Goal: Task Accomplishment & Management: Manage account settings

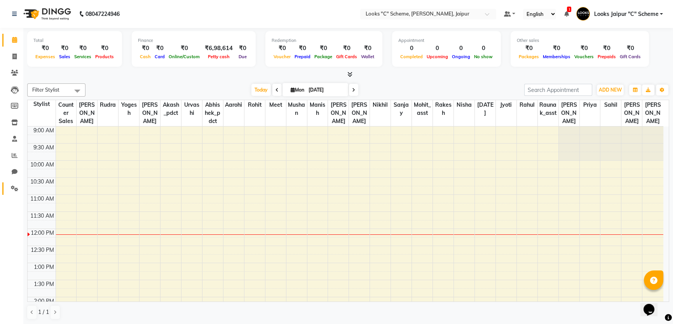
click at [12, 183] on link "Settings" at bounding box center [11, 189] width 19 height 13
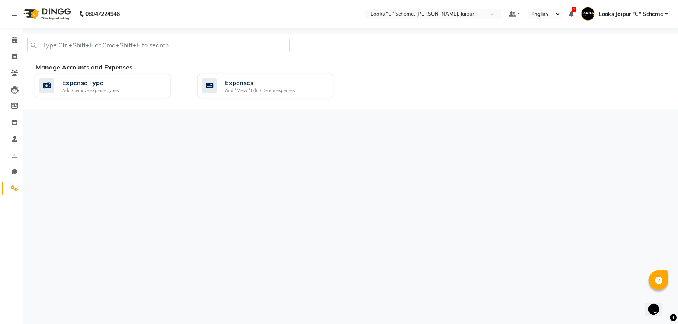
click at [15, 165] on li "Chat" at bounding box center [11, 172] width 23 height 17
click at [14, 155] on icon at bounding box center [15, 156] width 6 height 6
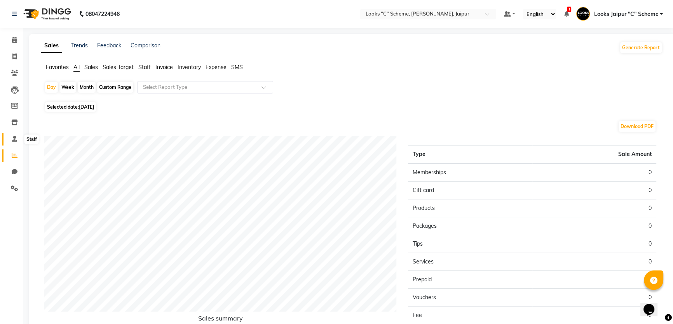
click at [14, 143] on span at bounding box center [15, 139] width 14 height 9
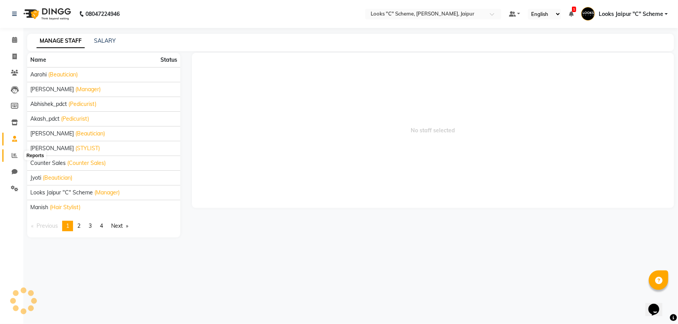
click at [12, 153] on icon at bounding box center [15, 156] width 6 height 6
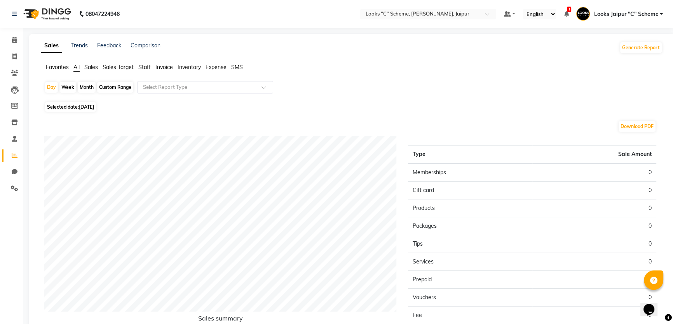
click at [148, 70] on span "Staff" at bounding box center [144, 67] width 12 height 7
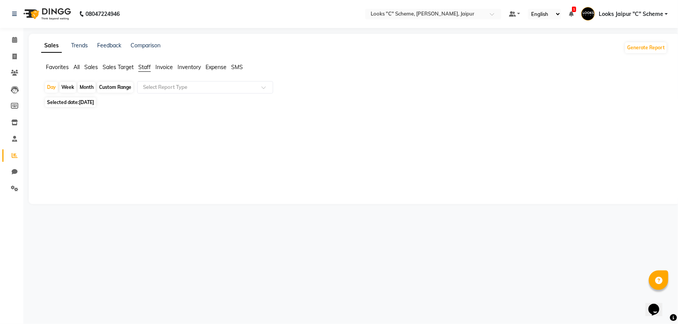
click at [89, 98] on span "Selected date: [DATE]" at bounding box center [70, 103] width 51 height 10
select select "9"
select select "2025"
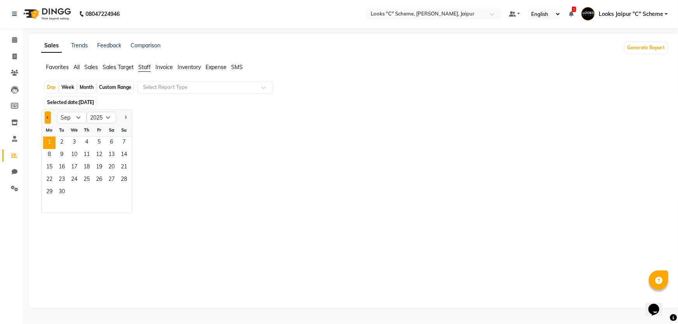
click at [49, 117] on span "Previous month" at bounding box center [48, 117] width 3 height 3
select select "8"
click at [123, 192] on span "31" at bounding box center [124, 193] width 12 height 12
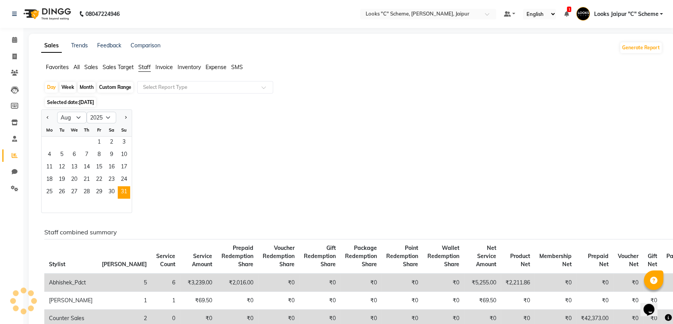
click at [253, 164] on div "Jan Feb Mar Apr May Jun [DATE] Aug Sep Oct Nov [DATE] 2016 2017 2018 2019 2020 …" at bounding box center [351, 162] width 621 height 104
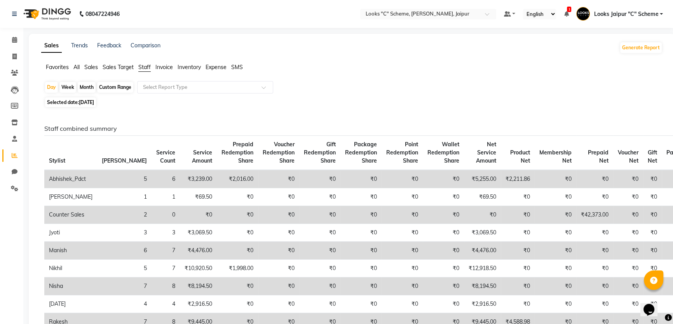
click at [156, 68] on span "Invoice" at bounding box center [163, 67] width 17 height 7
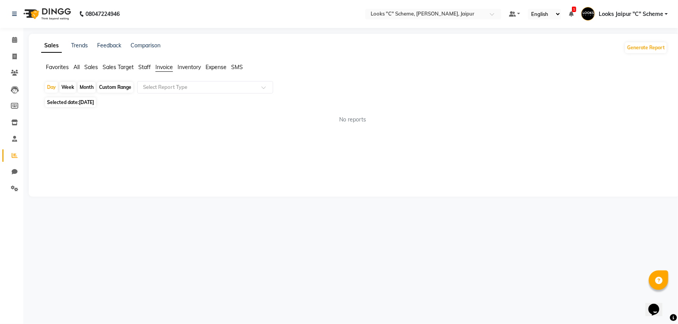
click at [92, 100] on span "[DATE]" at bounding box center [86, 102] width 15 height 6
select select "8"
select select "2025"
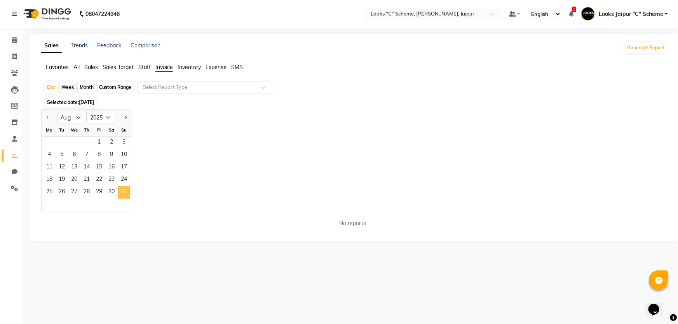
click at [128, 190] on span "31" at bounding box center [124, 193] width 12 height 12
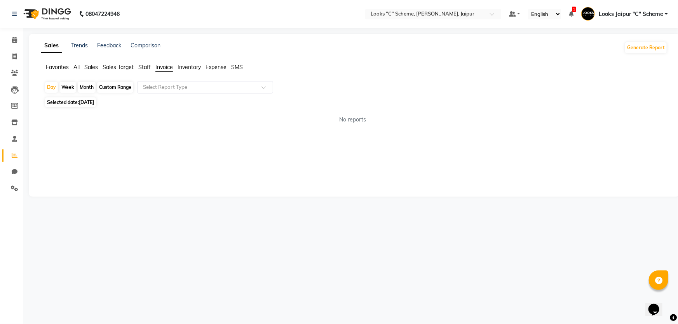
click at [146, 66] on span "Staff" at bounding box center [144, 67] width 12 height 7
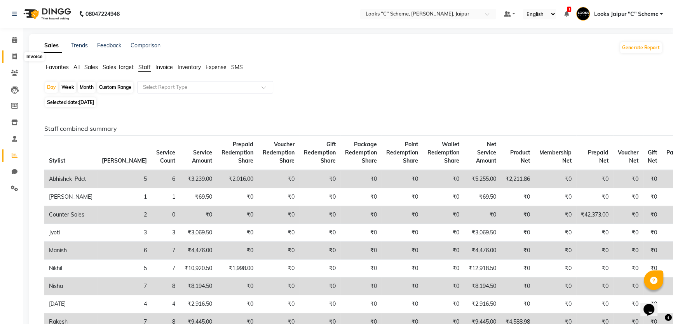
click at [15, 56] on icon at bounding box center [14, 57] width 4 height 6
select select "service"
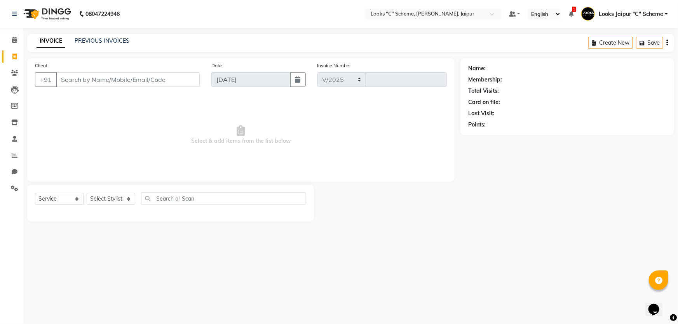
select select "4315"
type input "4342"
click at [90, 40] on link "PREVIOUS INVOICES" at bounding box center [102, 40] width 55 height 7
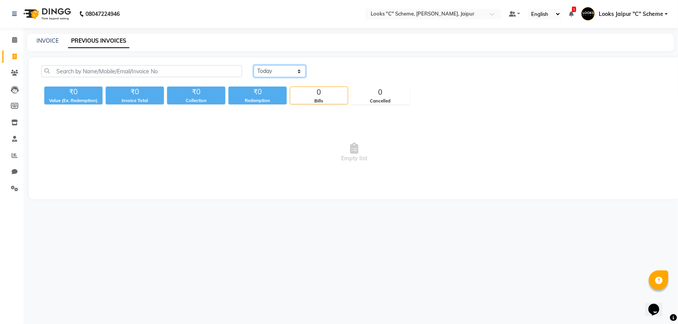
click at [265, 69] on select "[DATE] [DATE] Custom Range" at bounding box center [280, 71] width 52 height 12
select select "[DATE]"
click at [254, 65] on select "[DATE] [DATE] Custom Range" at bounding box center [280, 71] width 52 height 12
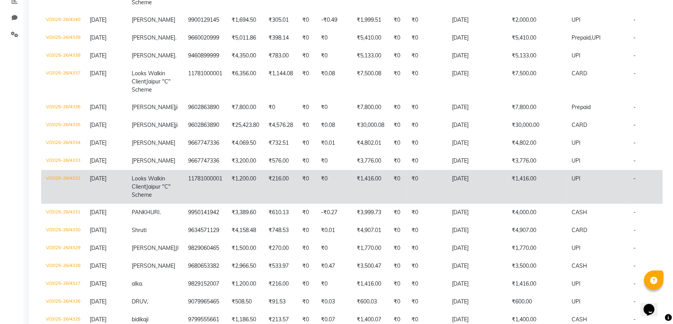
scroll to position [176, 0]
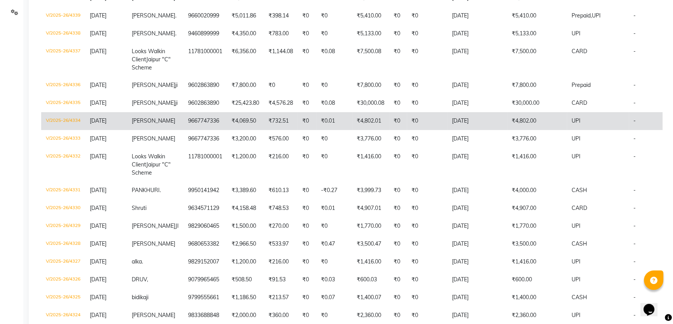
click at [274, 130] on td "₹732.51" at bounding box center [281, 121] width 34 height 18
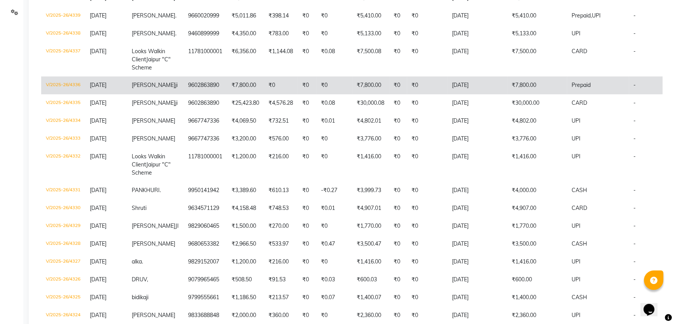
click at [486, 94] on td "[DATE]" at bounding box center [477, 86] width 60 height 18
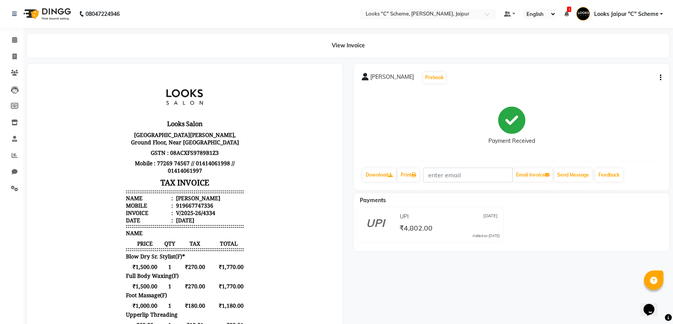
click at [663, 77] on div "meenal Prebook Payment Received Download Print Email Invoice Send Message Feedb…" at bounding box center [511, 127] width 315 height 127
click at [660, 78] on icon "button" at bounding box center [661, 78] width 2 height 0
click at [619, 82] on div "Edit Item Staff" at bounding box center [621, 83] width 53 height 10
select select
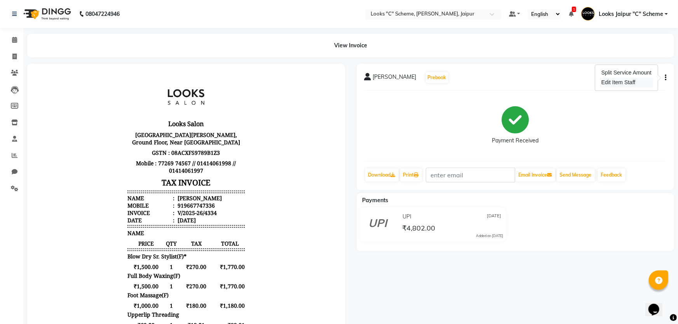
select select
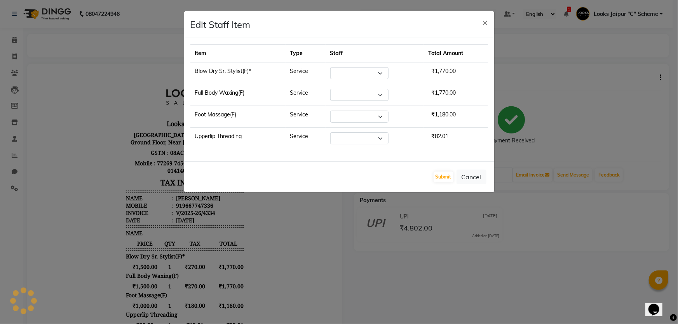
select select "61093"
select select "67984"
select select "30005"
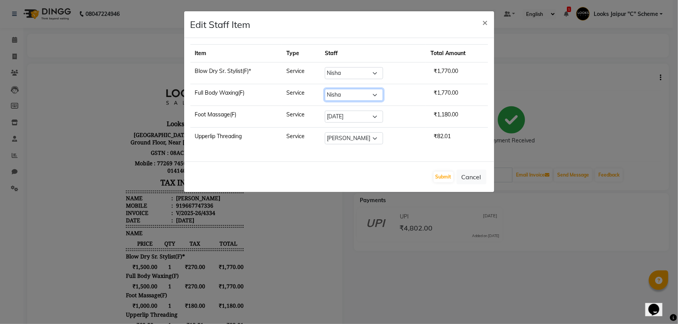
click at [347, 98] on select "Select Aarohi Aayushi Abhishek_pdct Akash_pdct Anjana Ashu Kayat Counter Sales …" at bounding box center [354, 95] width 58 height 12
click at [326, 89] on select "Select Aarohi Aayushi Abhishek_pdct Akash_pdct Anjana Ashu Kayat Counter Sales …" at bounding box center [354, 95] width 58 height 12
click at [373, 99] on select "Select Aarohi Aayushi Abhishek_pdct Akash_pdct Anjana Ashu Kayat Counter Sales …" at bounding box center [354, 95] width 58 height 12
select select "30005"
click at [326, 89] on select "Select Aarohi Aayushi Abhishek_pdct Akash_pdct Anjana Ashu Kayat Counter Sales …" at bounding box center [354, 95] width 58 height 12
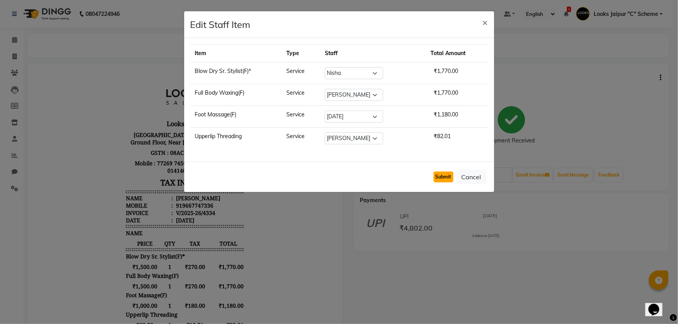
click at [447, 177] on button "Submit" at bounding box center [444, 177] width 20 height 11
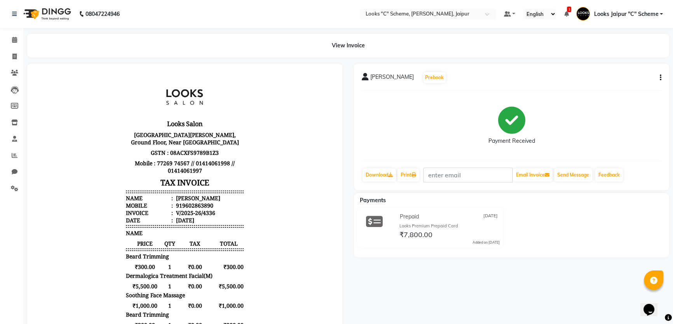
click at [660, 78] on icon "button" at bounding box center [661, 78] width 2 height 0
click at [614, 83] on div "Edit Item Staff" at bounding box center [621, 83] width 53 height 10
select select
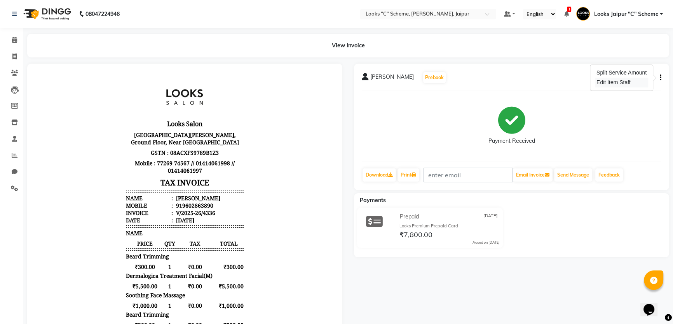
select select
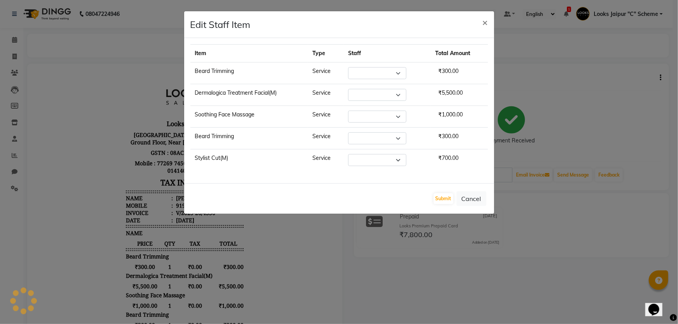
select select "52178"
select select "84480"
select select "23769"
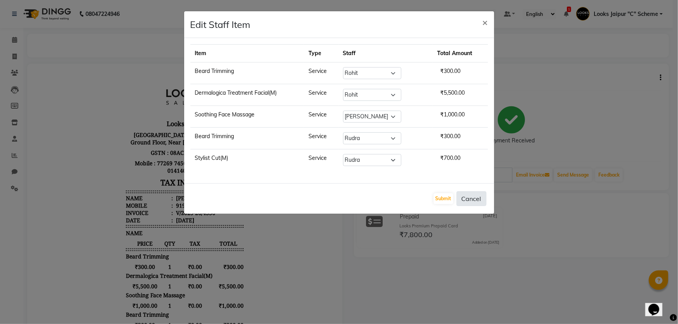
click at [478, 198] on button "Cancel" at bounding box center [472, 199] width 30 height 15
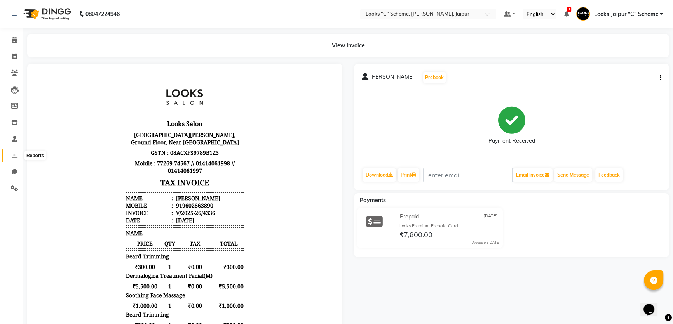
click at [12, 156] on icon at bounding box center [15, 156] width 6 height 6
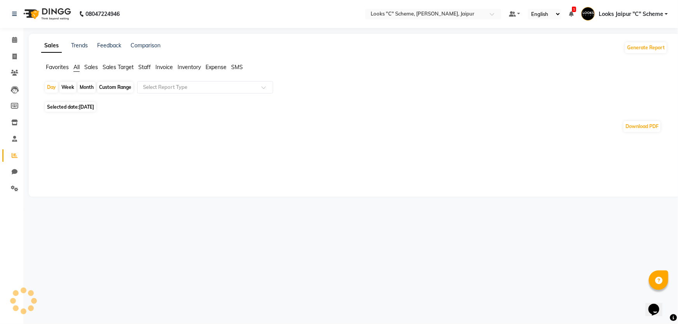
click at [142, 69] on span "Staff" at bounding box center [144, 67] width 12 height 7
click at [82, 103] on span "[DATE]" at bounding box center [86, 102] width 15 height 6
select select "9"
select select "2025"
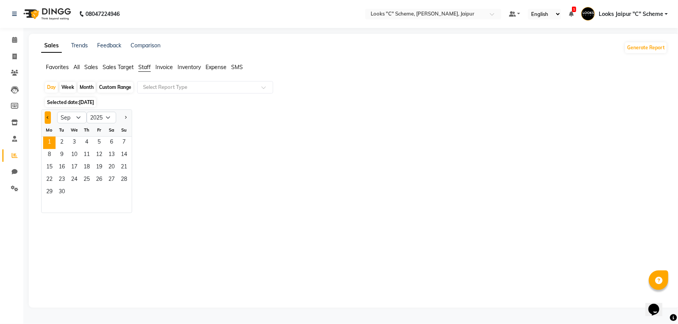
click at [48, 119] on button "Previous month" at bounding box center [48, 118] width 6 height 12
select select "8"
click at [126, 194] on span "31" at bounding box center [124, 193] width 12 height 12
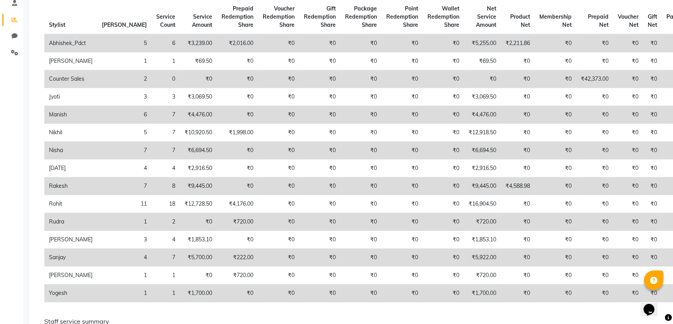
scroll to position [141, 0]
